Goal: Task Accomplishment & Management: Use online tool/utility

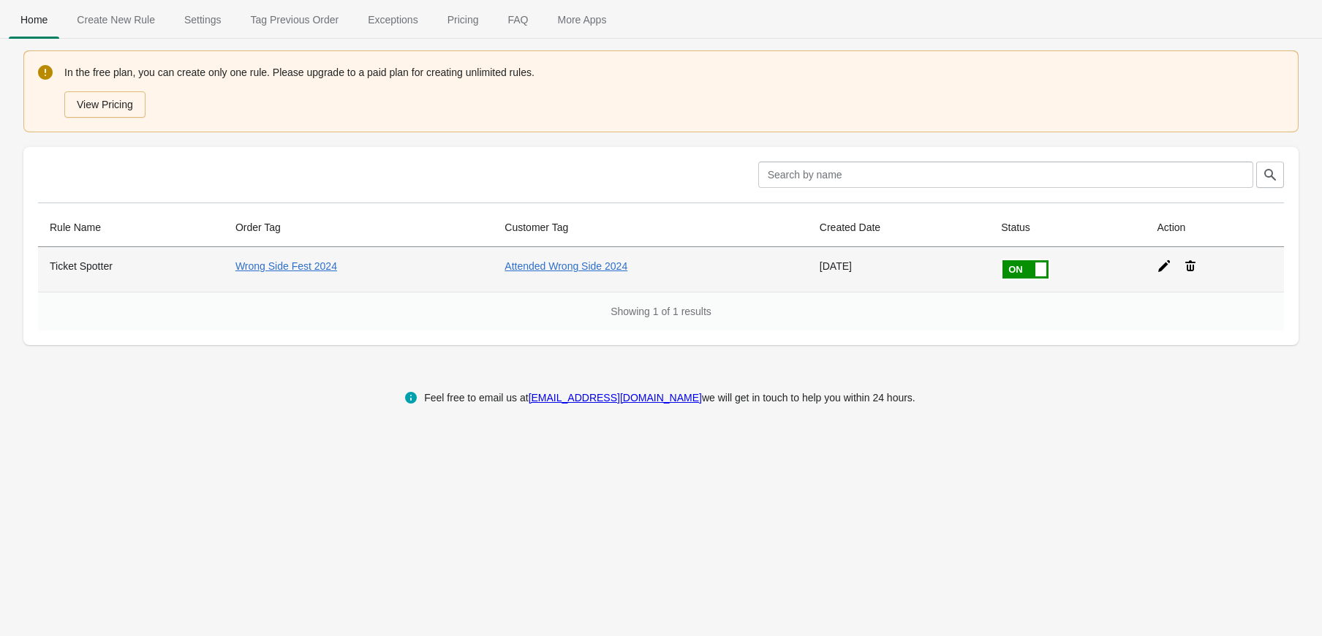
click at [1158, 266] on icon at bounding box center [1164, 266] width 15 height 15
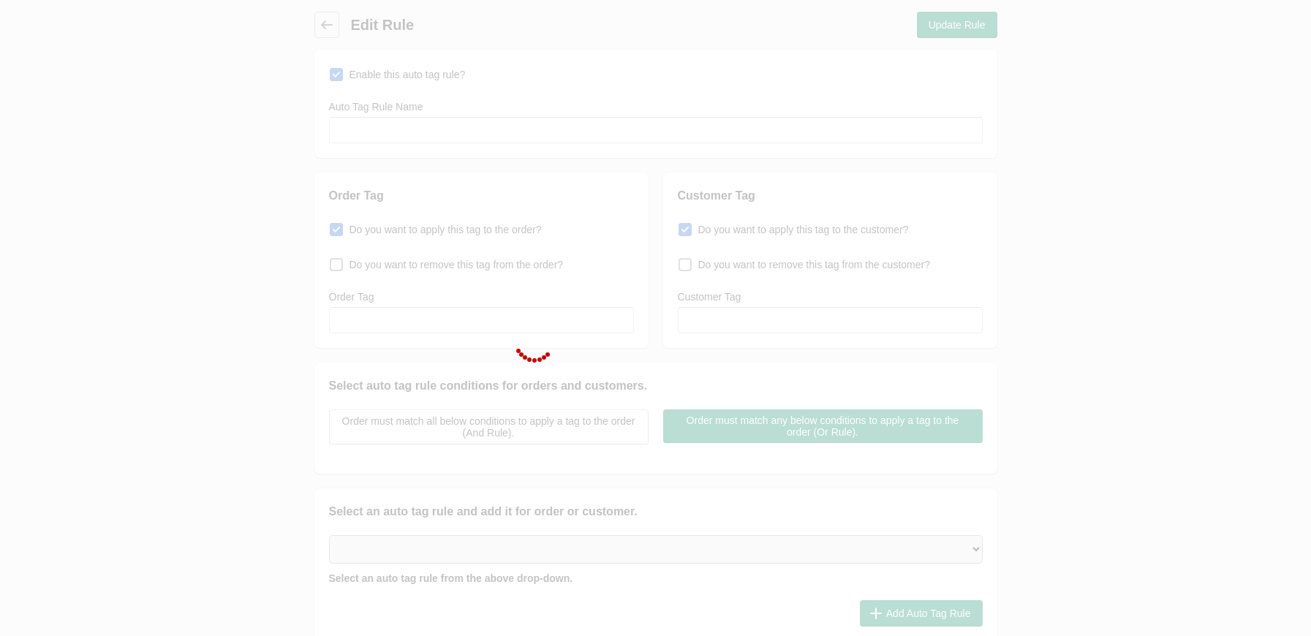
type input "Ticket Spotter"
checkbox input "true"
type input "Wrong Side Fest 2024"
checkbox input "true"
type input "Attended Wrong Side 2024"
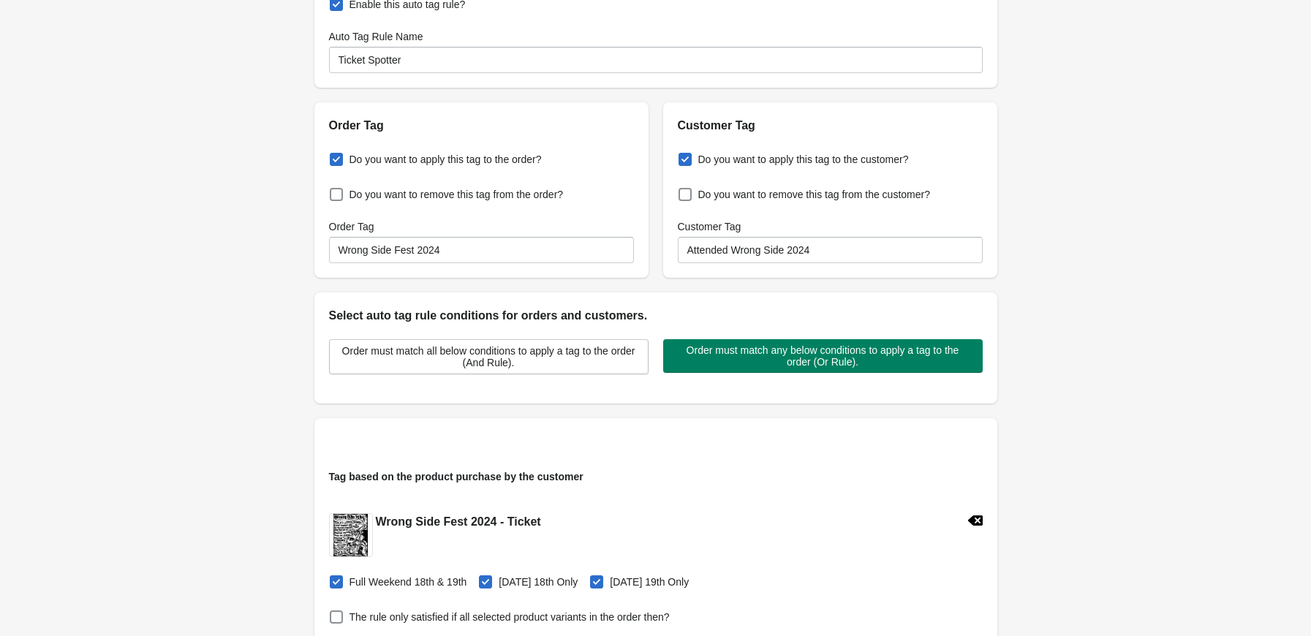
scroll to position [73, 0]
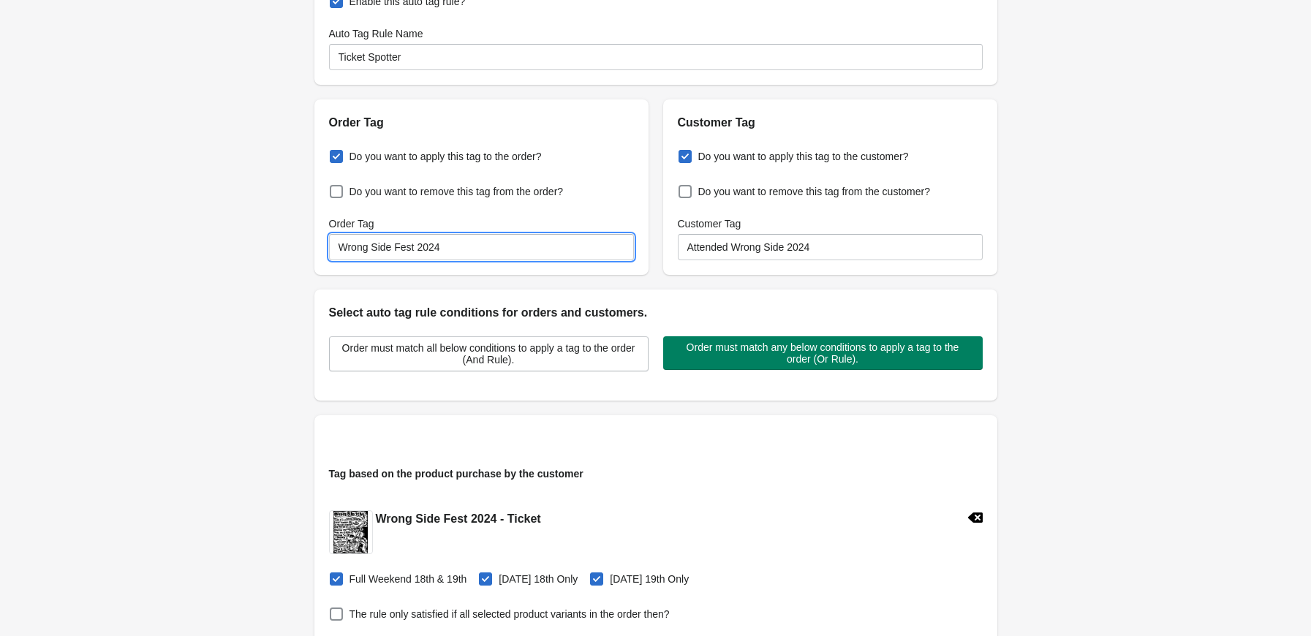
drag, startPoint x: 444, startPoint y: 249, endPoint x: 252, endPoint y: 244, distance: 191.7
click at [253, 244] on div "Back Edit Rule Update Rule Enable this auto tag rule? Auto Tag Rule Name Ticket…" at bounding box center [655, 439] width 1311 height 1025
paste input "Presents: Higher Power, Existence, Dynamite, Big Problem - Single Ticket"
drag, startPoint x: 477, startPoint y: 249, endPoint x: 247, endPoint y: 246, distance: 229.6
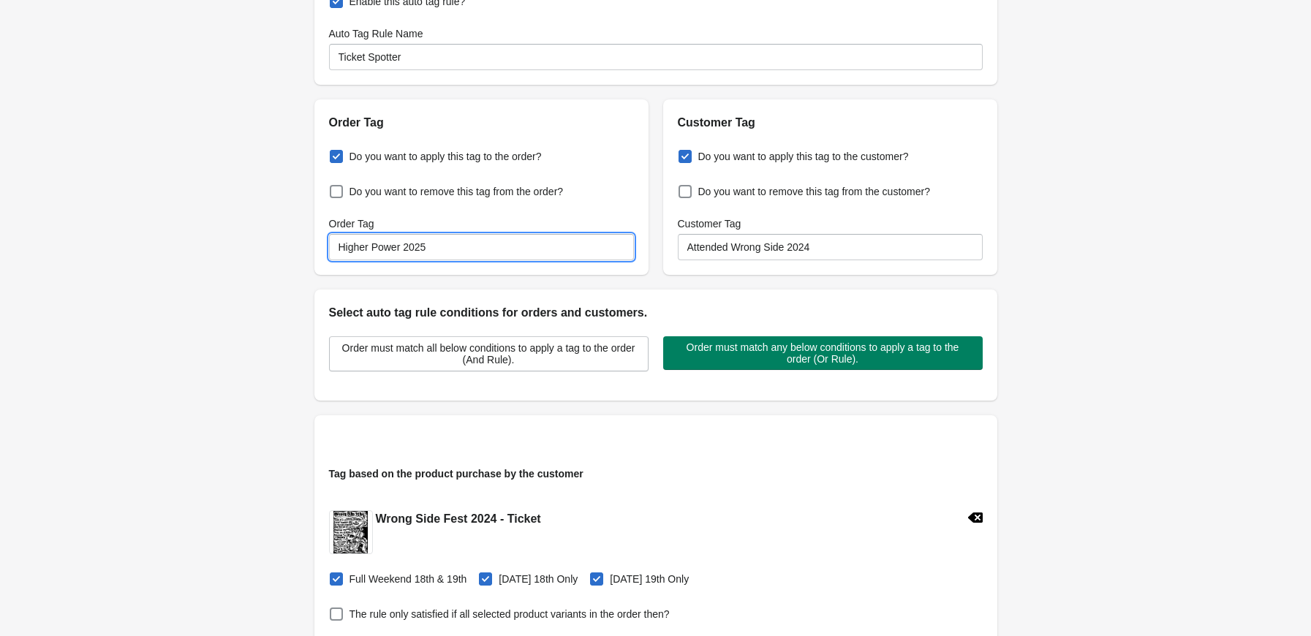
click at [228, 246] on div "Back Edit Rule Update Rule Enable this auto tag rule? Auto Tag Rule Name Ticket…" at bounding box center [655, 439] width 1311 height 1025
type input "Higher Power 2025"
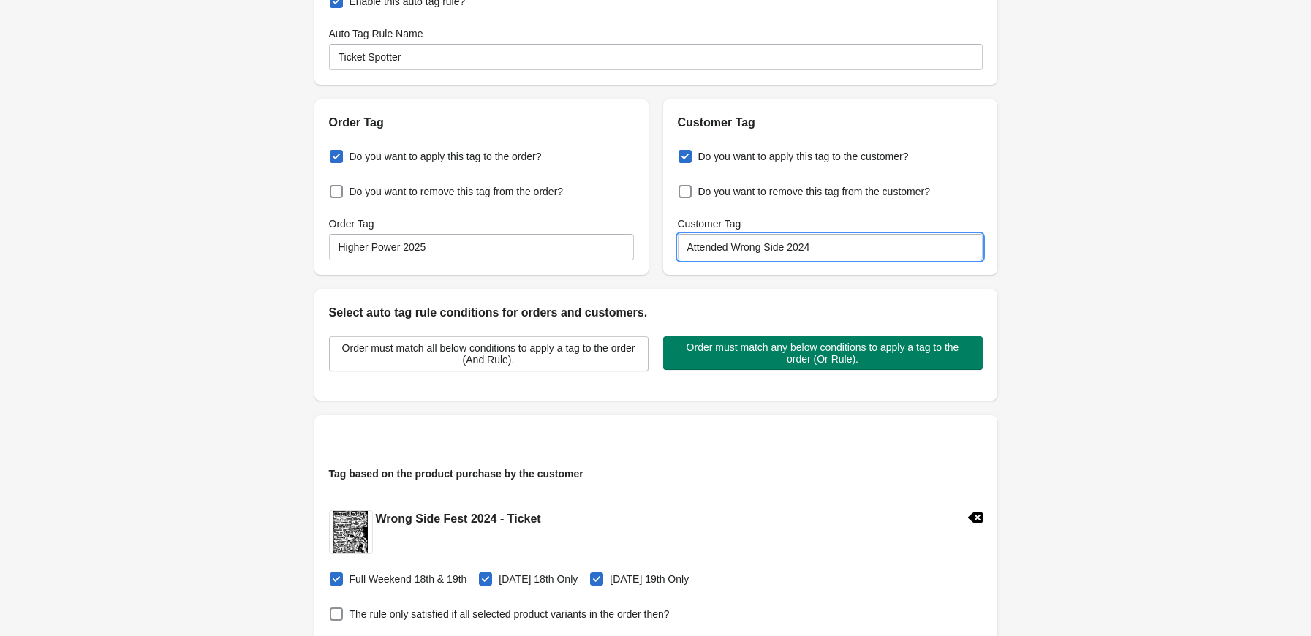
drag, startPoint x: 733, startPoint y: 246, endPoint x: 888, endPoint y: 249, distance: 155.8
click at [888, 248] on input "Attended Wrong Side 2024" at bounding box center [830, 247] width 305 height 26
paste input "Higher Power 2025"
type input "Attended Higher Power 2025"
click at [59, 301] on div "Back Edit Rule Update Rule Enable this auto tag rule? Auto Tag Rule Name Ticket…" at bounding box center [655, 439] width 1311 height 1025
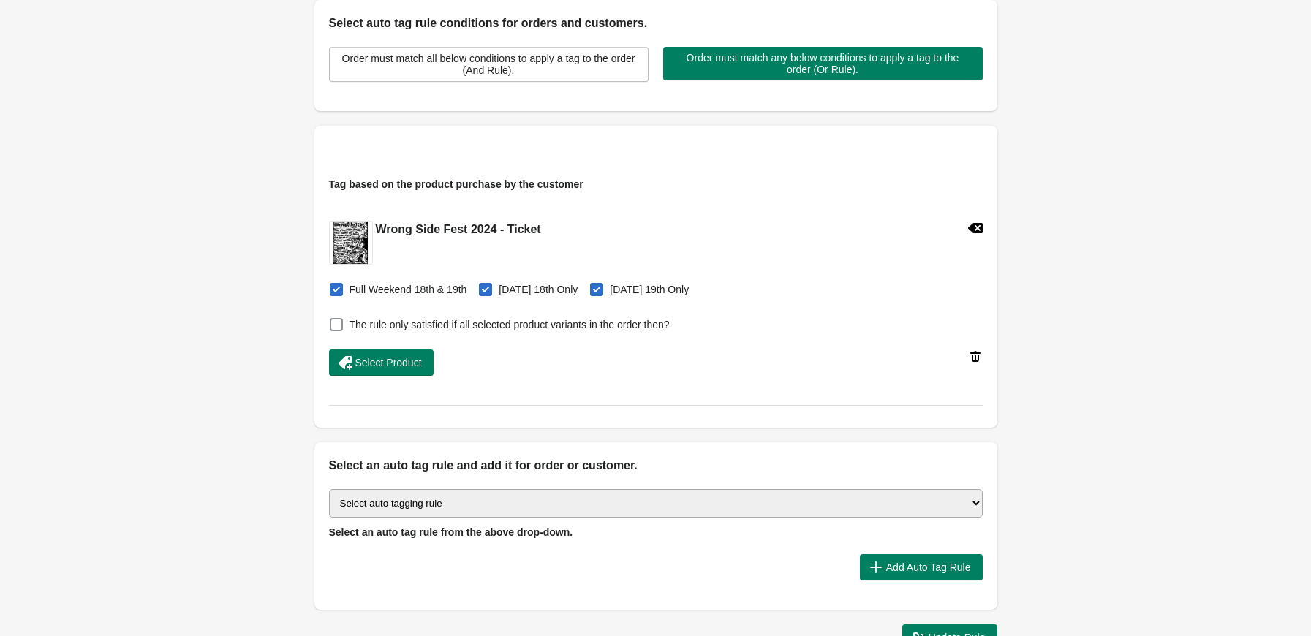
scroll to position [366, 0]
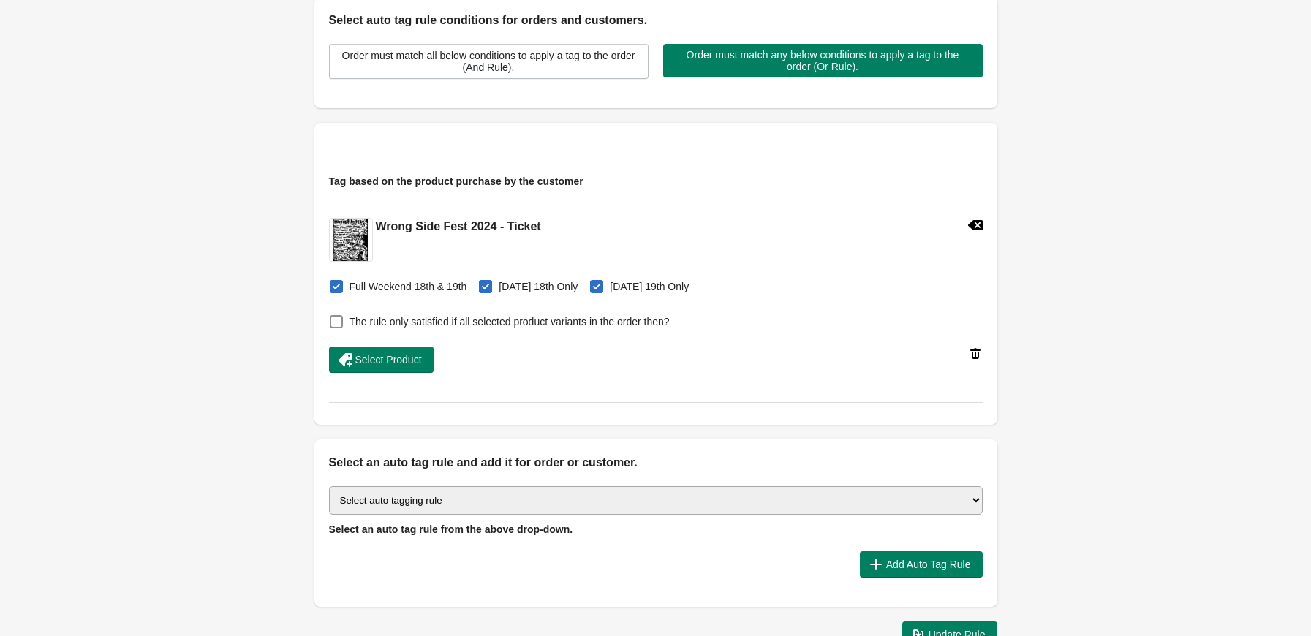
click at [978, 225] on icon at bounding box center [974, 225] width 15 height 10
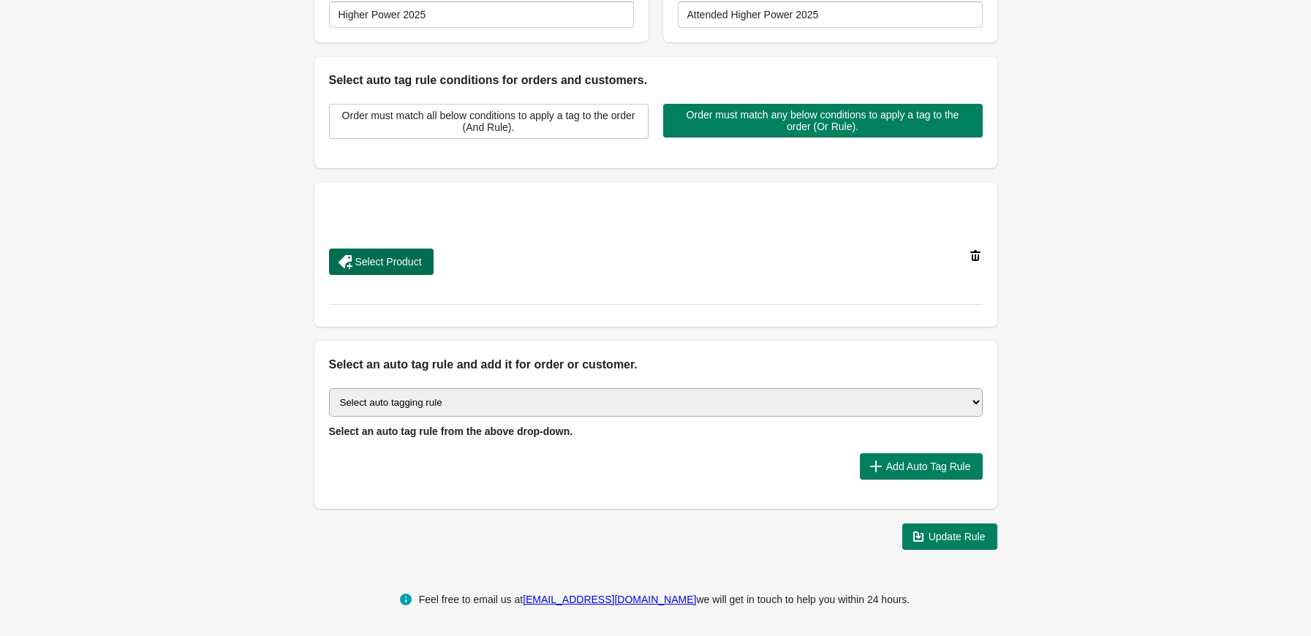
click at [401, 256] on span "Select Product" at bounding box center [388, 262] width 67 height 12
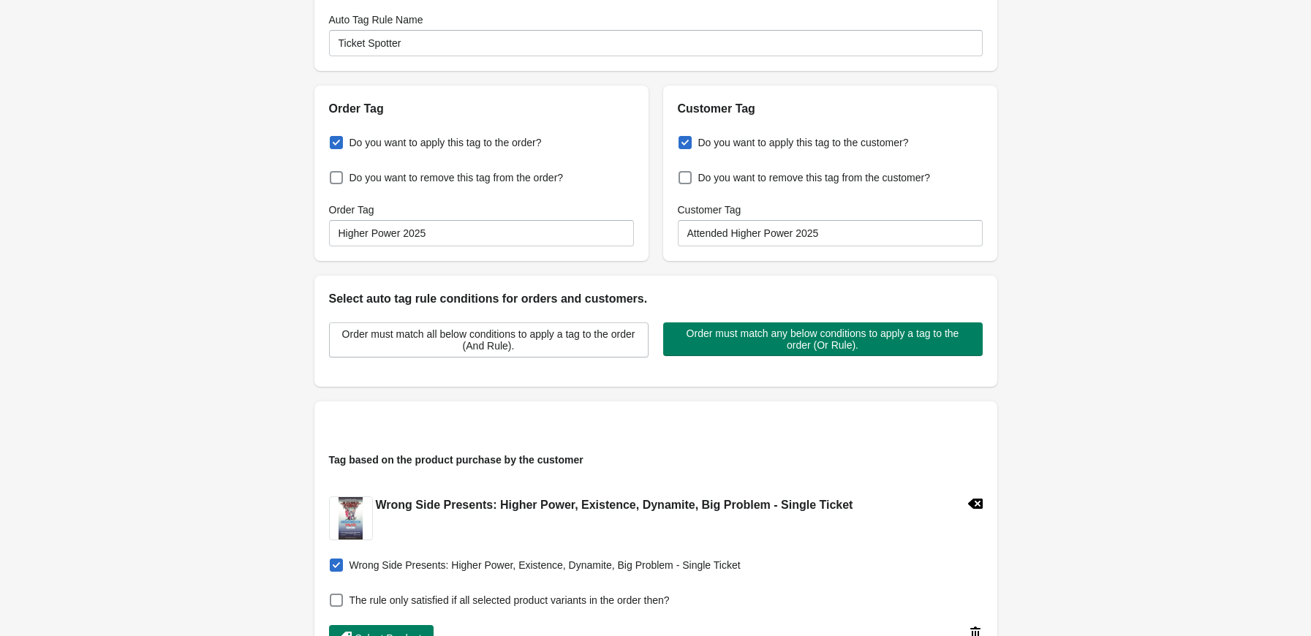
scroll to position [86, 0]
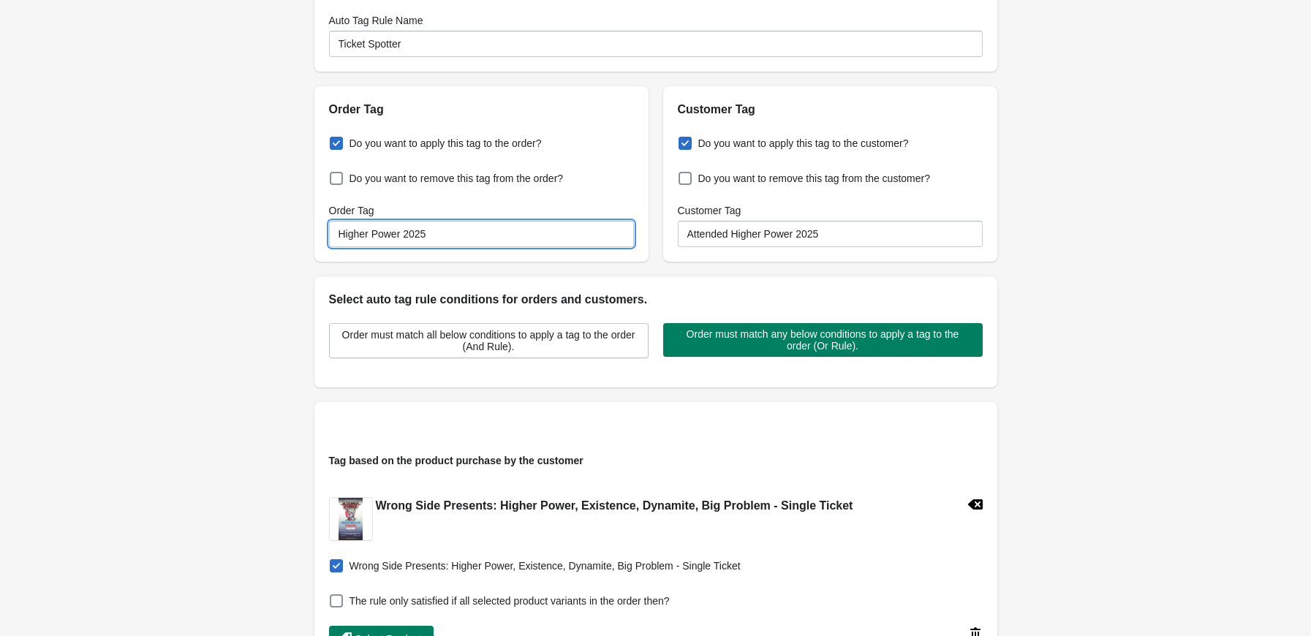
click at [336, 236] on input "Higher Power 2025" at bounding box center [481, 234] width 305 height 26
type input "WSP: Higher Power 2025"
drag, startPoint x: 152, startPoint y: 261, endPoint x: 162, endPoint y: 263, distance: 9.6
click at [155, 261] on div "Back Edit Rule Update Rule Enable this auto tag rule? Auto Tag Rule Name Ticket…" at bounding box center [655, 426] width 1311 height 1025
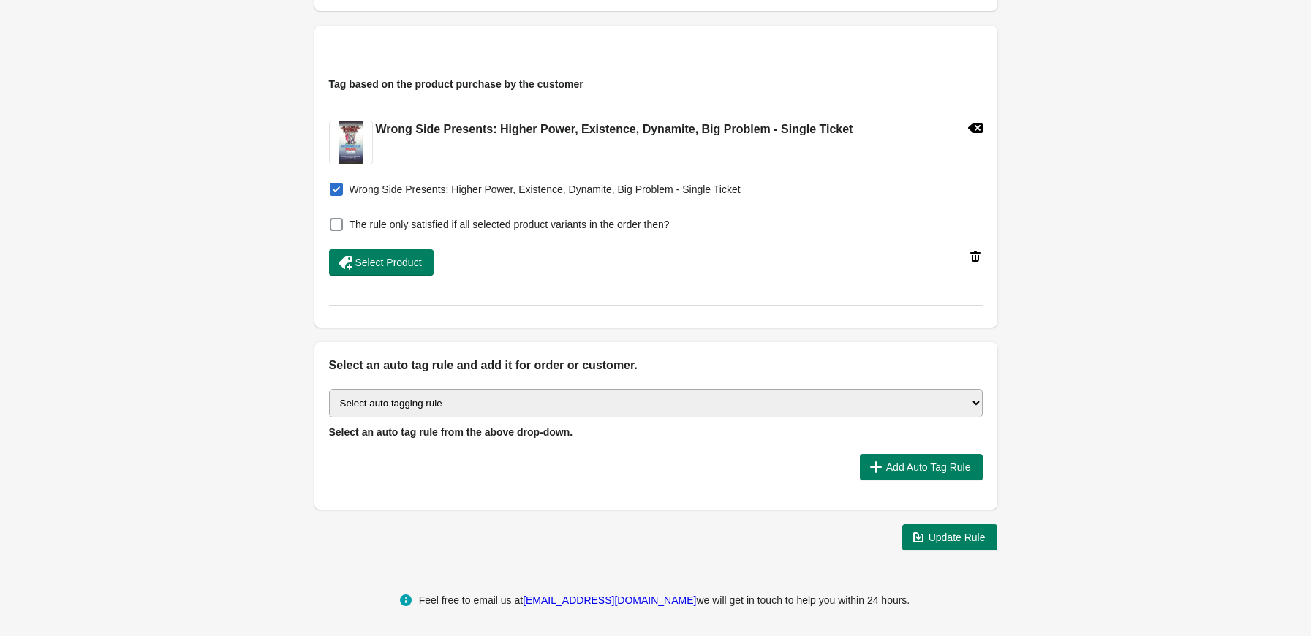
scroll to position [464, 0]
click at [407, 400] on select "Select auto tagging rule Tag by order amount Tag based on the order count (Volu…" at bounding box center [656, 402] width 654 height 29
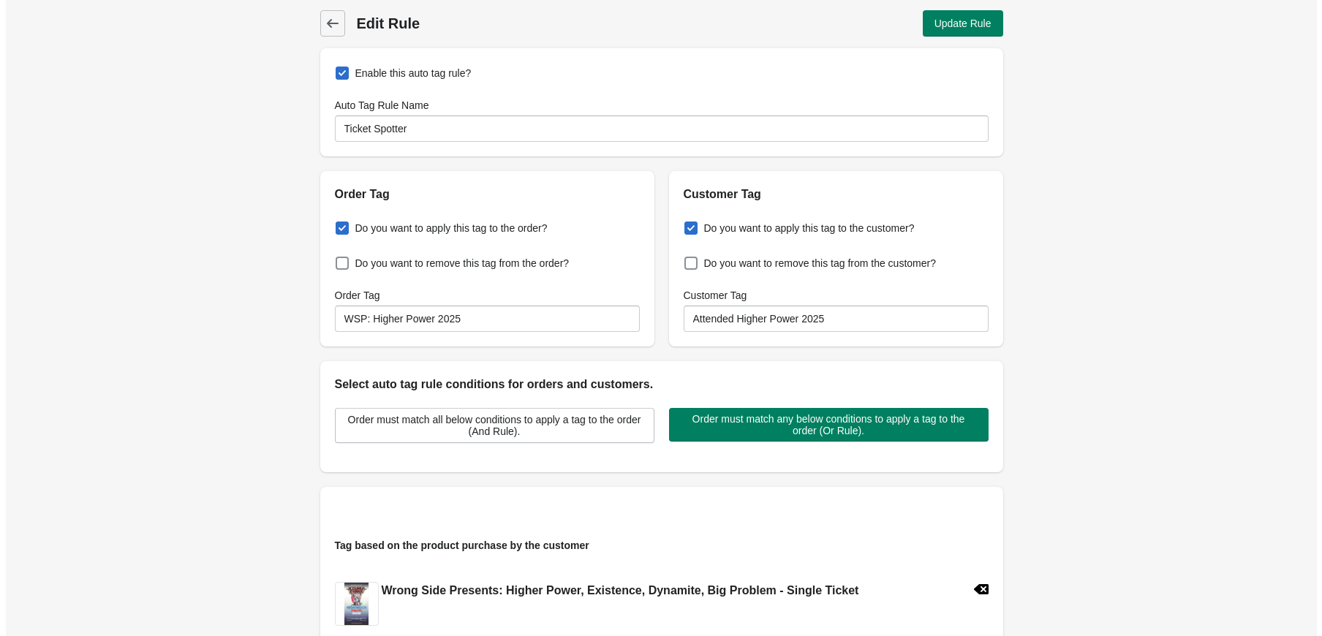
scroll to position [0, 0]
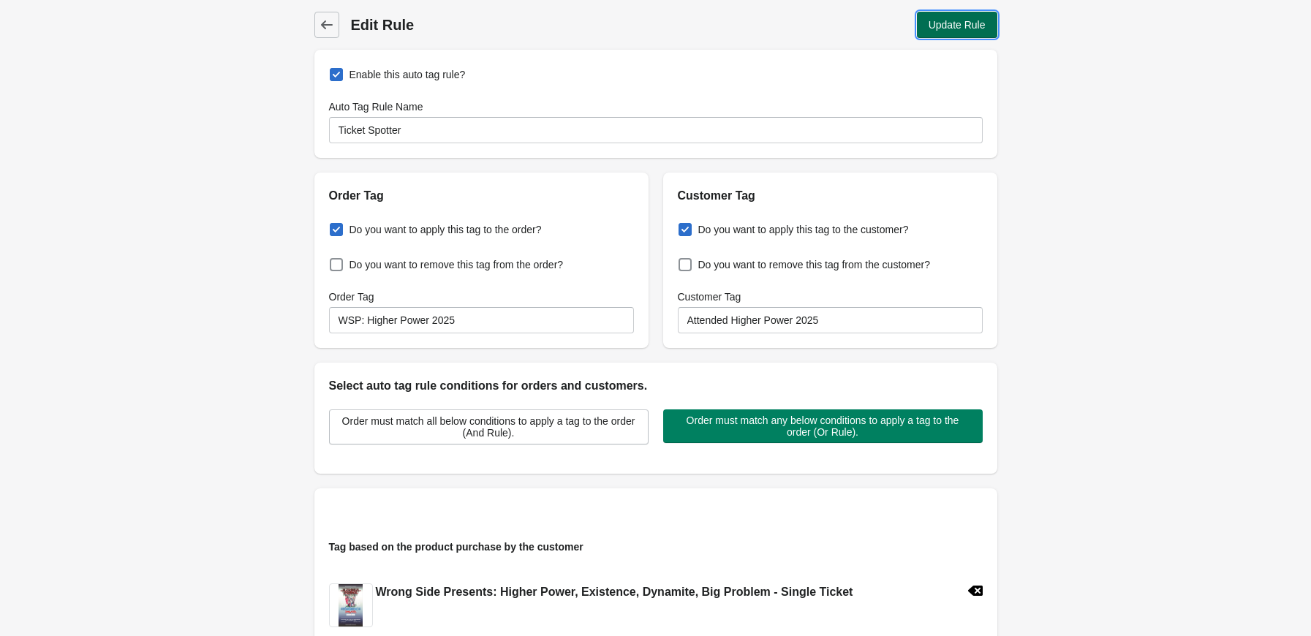
click at [957, 20] on span "Update Rule" at bounding box center [957, 25] width 57 height 12
